Goal: Task Accomplishment & Management: Complete application form

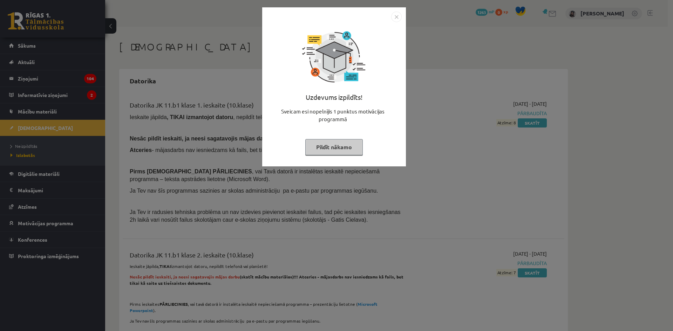
click at [394, 17] on img "Close" at bounding box center [396, 17] width 11 height 11
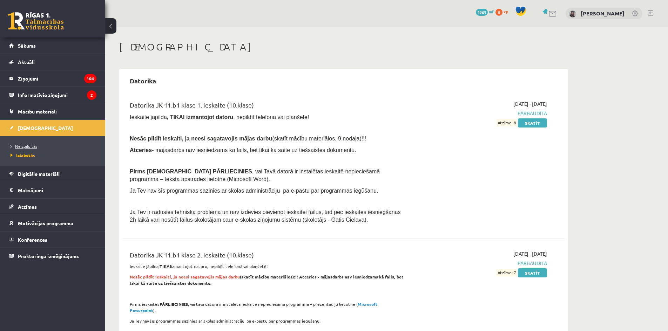
click at [32, 144] on span "Neizpildītās" at bounding box center [24, 146] width 27 height 6
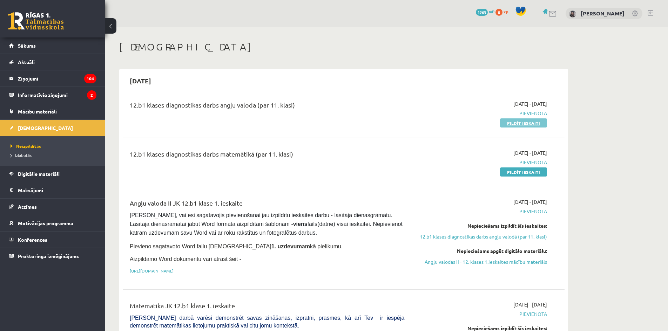
click at [533, 122] on link "Pildīt ieskaiti" at bounding box center [523, 122] width 47 height 9
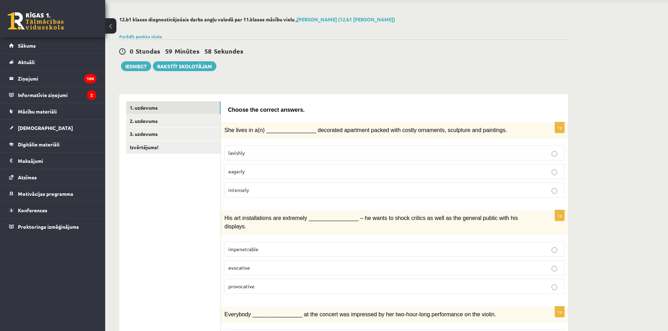
scroll to position [25, 0]
click at [335, 192] on p "intensely" at bounding box center [394, 189] width 332 height 7
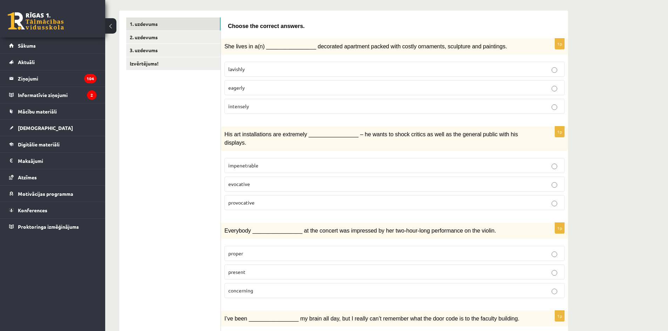
scroll to position [109, 0]
click at [335, 199] on label "provocative" at bounding box center [394, 202] width 340 height 15
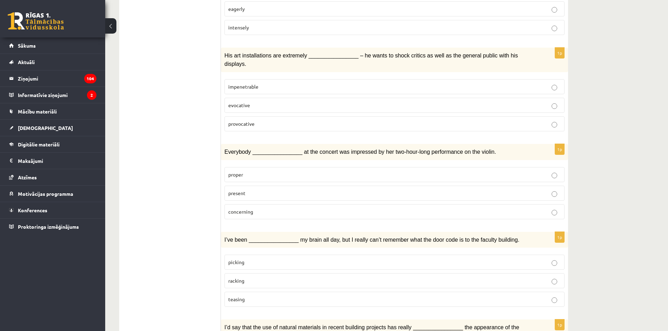
scroll to position [189, 0]
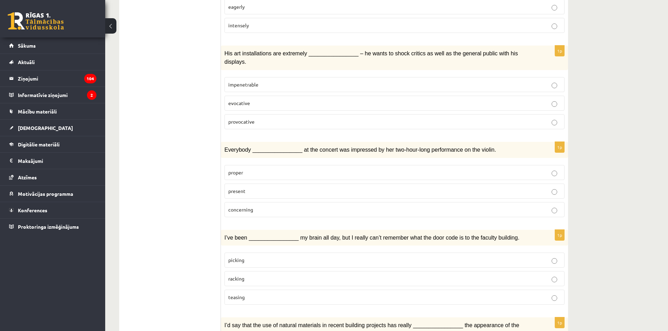
click at [361, 188] on p "present" at bounding box center [394, 191] width 332 height 7
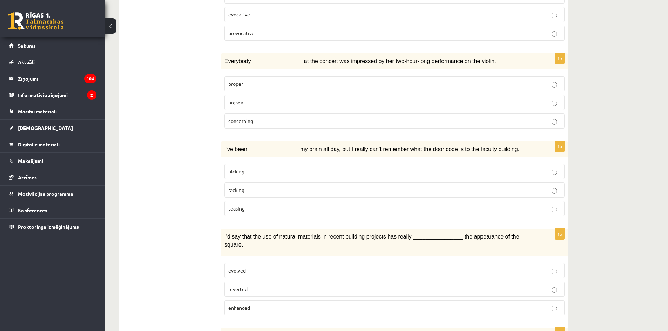
scroll to position [278, 0]
click at [361, 186] on p "racking" at bounding box center [394, 189] width 332 height 7
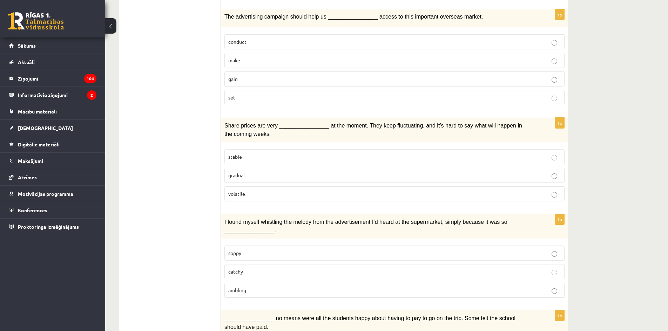
scroll to position [598, 0]
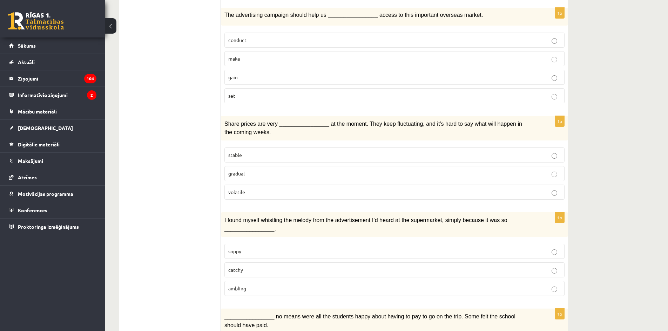
click at [500, 189] on p "volatile" at bounding box center [394, 192] width 332 height 7
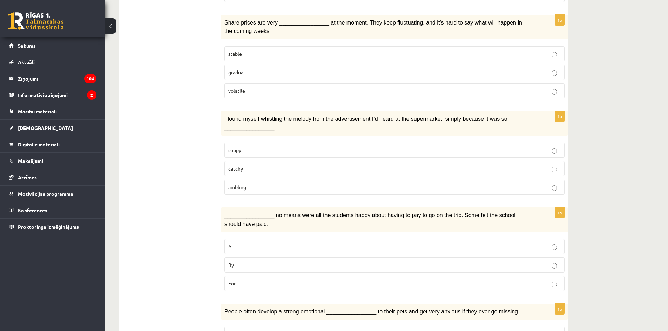
scroll to position [700, 0]
click at [499, 161] on label "catchy" at bounding box center [394, 168] width 340 height 15
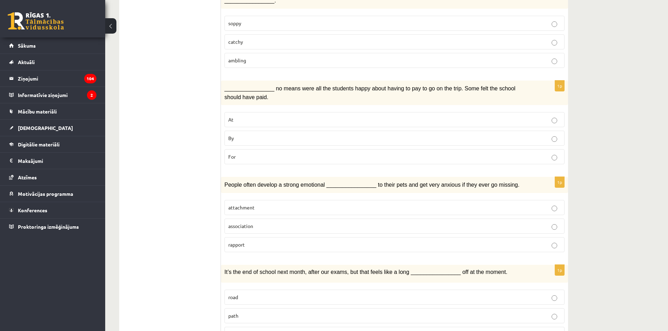
scroll to position [831, 0]
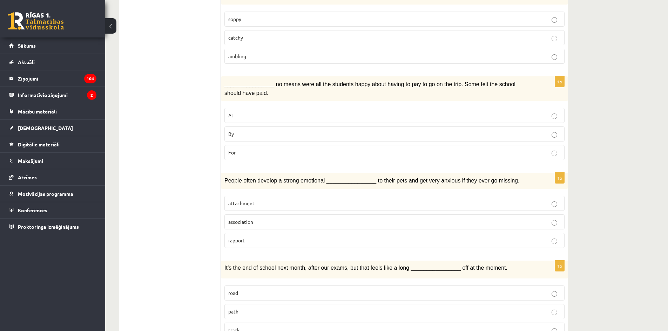
click at [508, 112] on p "At" at bounding box center [394, 115] width 332 height 7
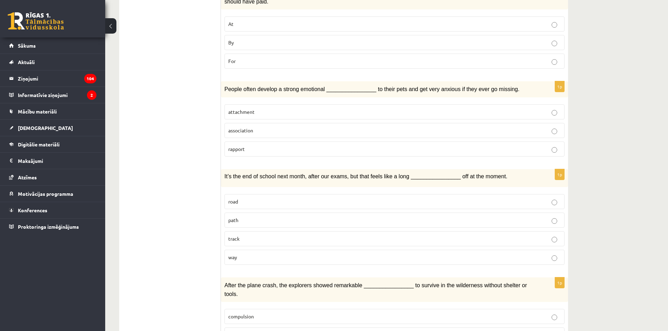
scroll to position [937, 0]
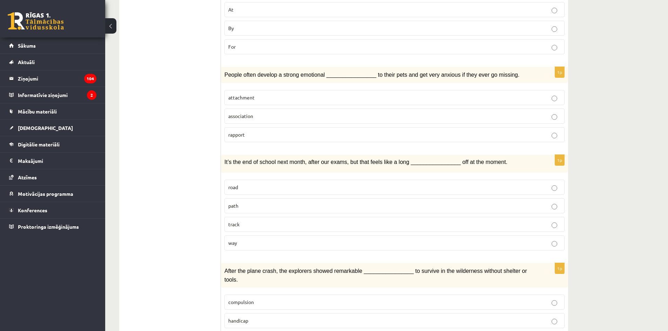
click at [493, 94] on p "attachment" at bounding box center [394, 97] width 332 height 7
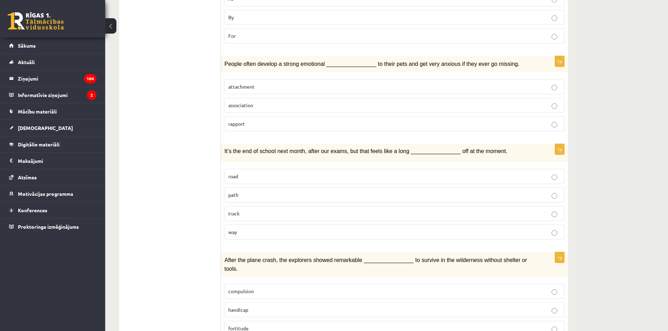
scroll to position [950, 0]
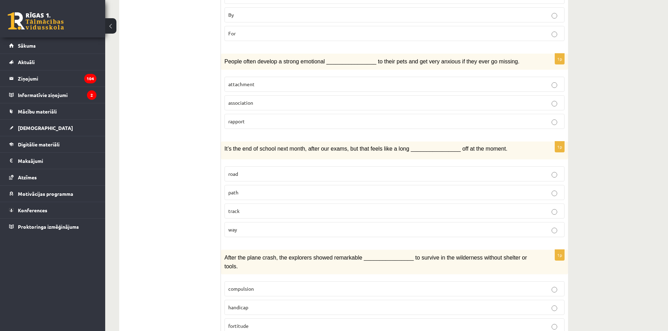
click at [488, 167] on label "road" at bounding box center [394, 174] width 340 height 15
click at [547, 226] on p "way" at bounding box center [394, 229] width 332 height 7
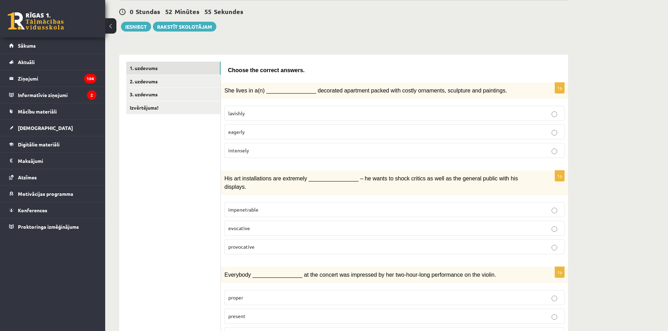
scroll to position [0, 0]
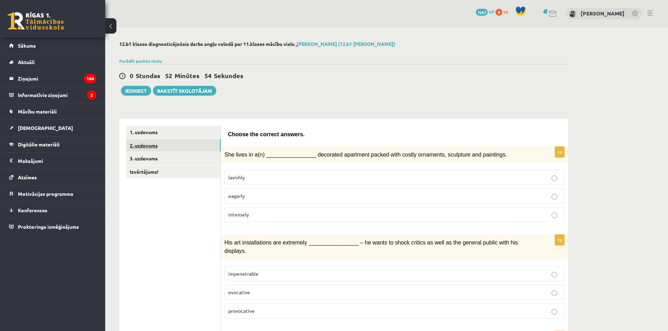
click at [193, 143] on link "2. uzdevums" at bounding box center [173, 145] width 94 height 13
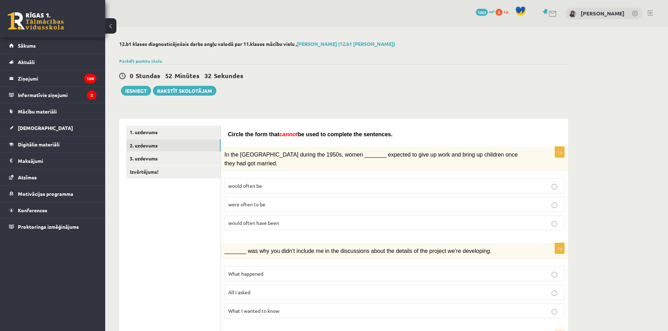
click at [297, 201] on p "were often to be" at bounding box center [394, 204] width 332 height 7
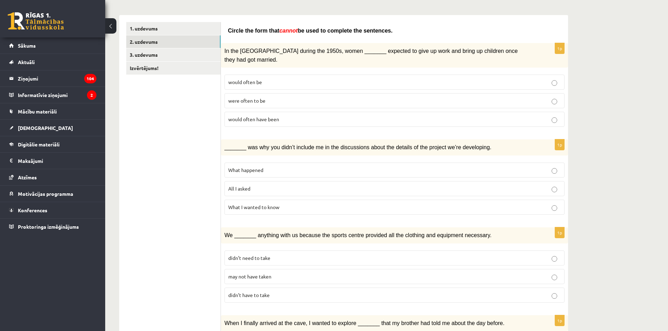
scroll to position [104, 0]
click at [303, 166] on p "What happened" at bounding box center [394, 169] width 332 height 7
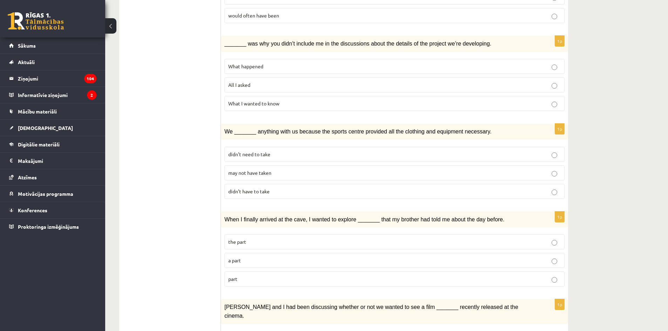
scroll to position [210, 0]
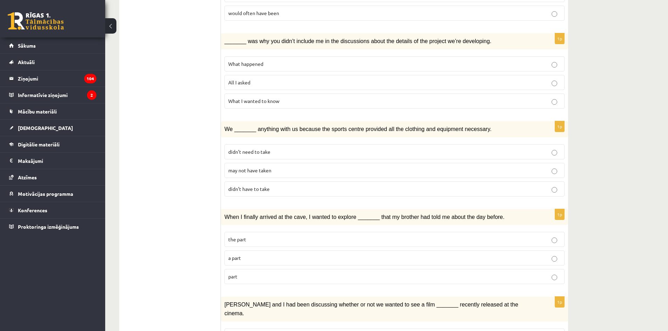
click at [301, 148] on p "didn’t need to take" at bounding box center [394, 151] width 332 height 7
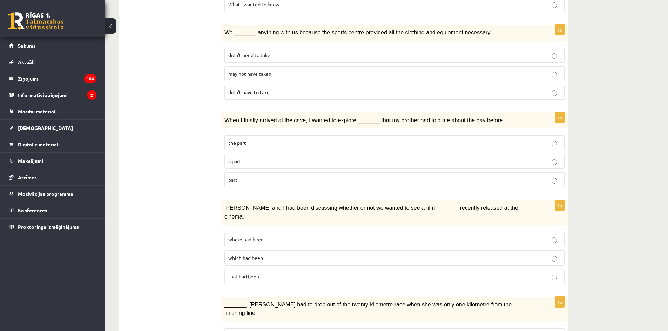
scroll to position [307, 0]
click at [295, 176] on p "part" at bounding box center [394, 179] width 332 height 7
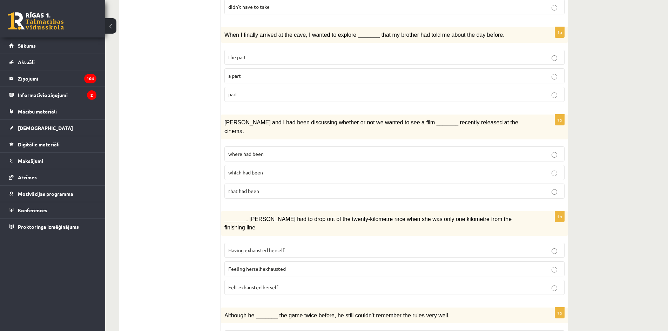
scroll to position [393, 0]
click at [304, 150] on p "where had been" at bounding box center [394, 153] width 332 height 7
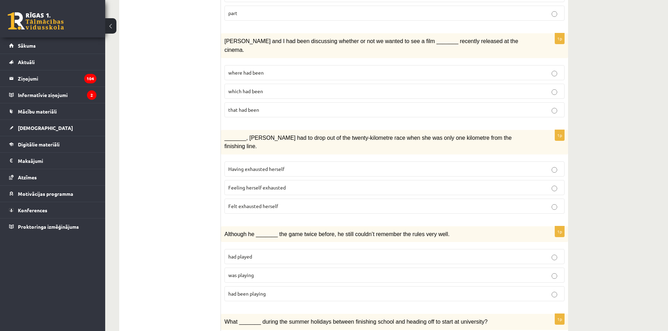
scroll to position [474, 0]
click at [291, 202] on p "Felt exhausted herself" at bounding box center [394, 205] width 332 height 7
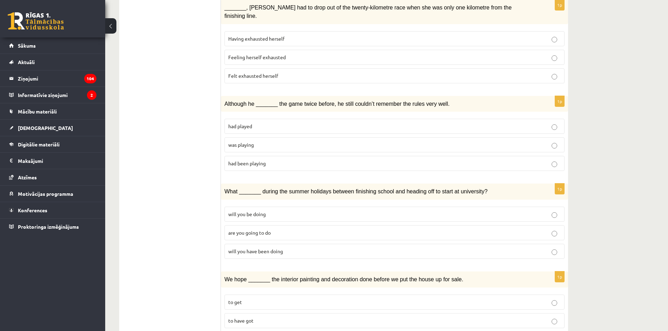
scroll to position [605, 0]
click at [305, 140] on p "was playing" at bounding box center [394, 143] width 332 height 7
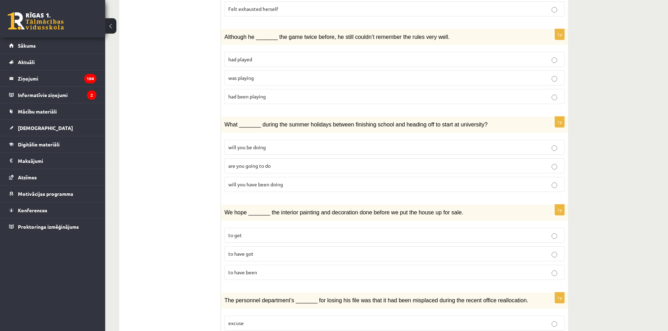
scroll to position [673, 0]
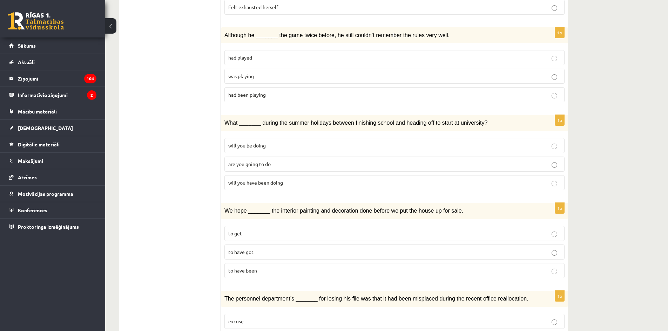
click at [293, 179] on p "will you have been doing" at bounding box center [394, 182] width 332 height 7
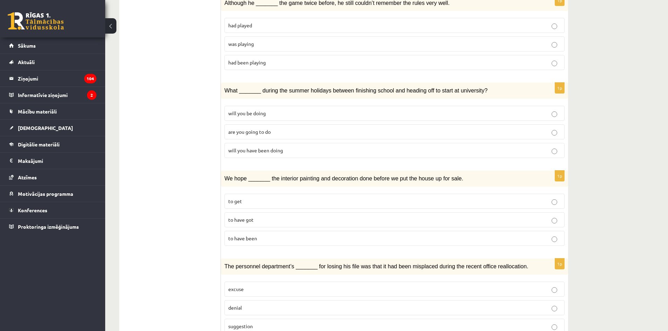
click at [482, 235] on p "to have been" at bounding box center [394, 238] width 332 height 7
click at [463, 323] on p "suggestion" at bounding box center [394, 326] width 332 height 7
click at [465, 300] on label "denial" at bounding box center [394, 307] width 340 height 15
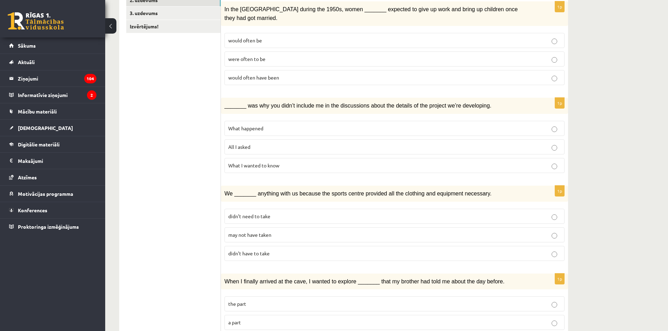
scroll to position [0, 0]
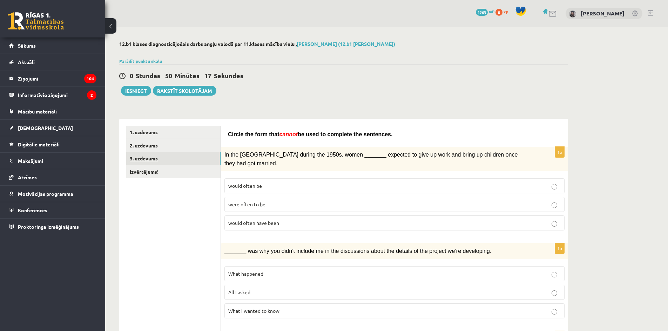
click at [216, 157] on link "3. uzdevums" at bounding box center [173, 158] width 94 height 13
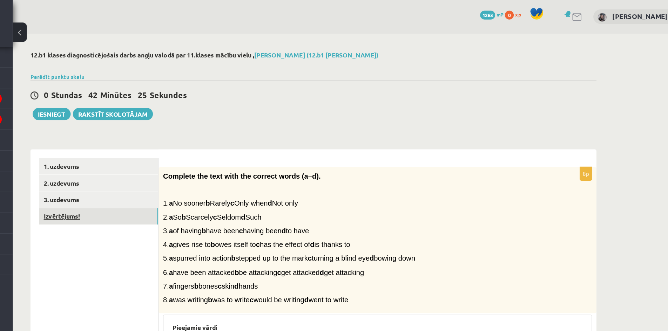
click at [178, 176] on link "Izvērtējums!" at bounding box center [173, 171] width 94 height 13
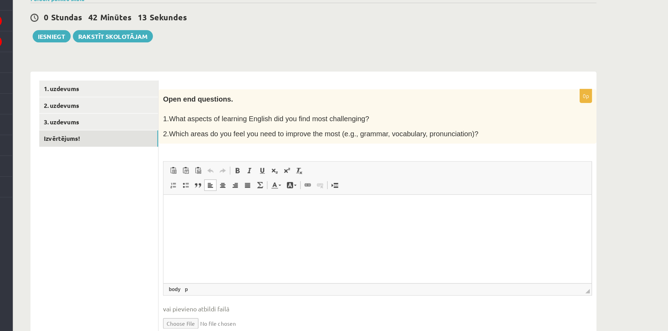
click at [220, 196] on html at bounding box center [332, 205] width 339 height 21
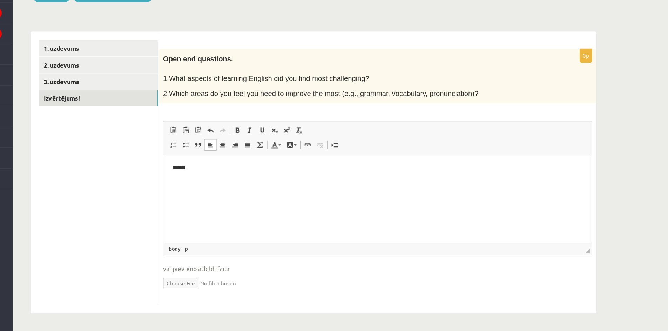
scroll to position [24, 0]
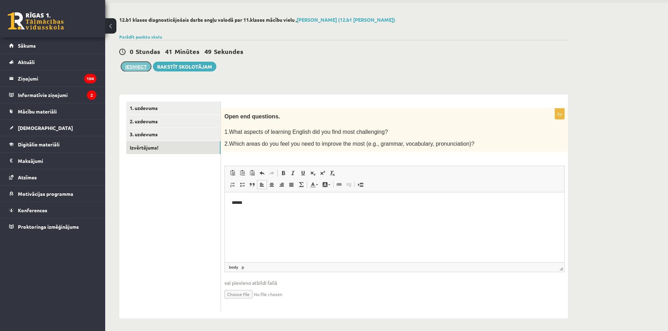
click at [140, 69] on button "Iesniegt" at bounding box center [136, 67] width 30 height 10
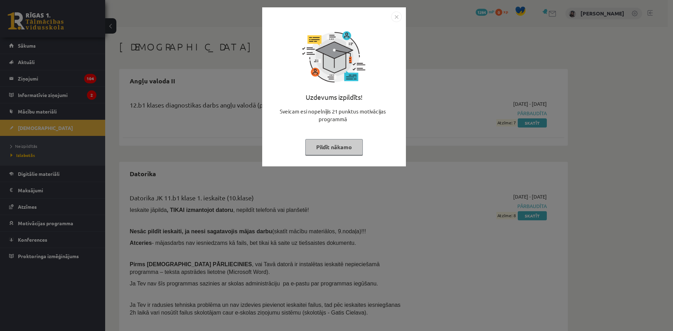
click at [400, 14] on img "Close" at bounding box center [396, 17] width 11 height 11
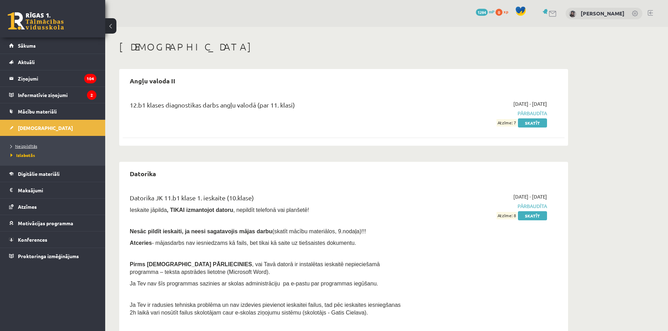
click at [29, 145] on span "Neizpildītās" at bounding box center [24, 146] width 27 height 6
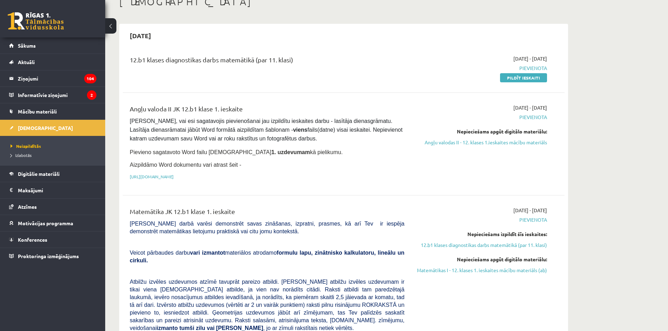
scroll to position [45, 0]
click at [174, 174] on link "[URL][DOMAIN_NAME]" at bounding box center [152, 177] width 44 height 6
